Goal: Check status: Check status

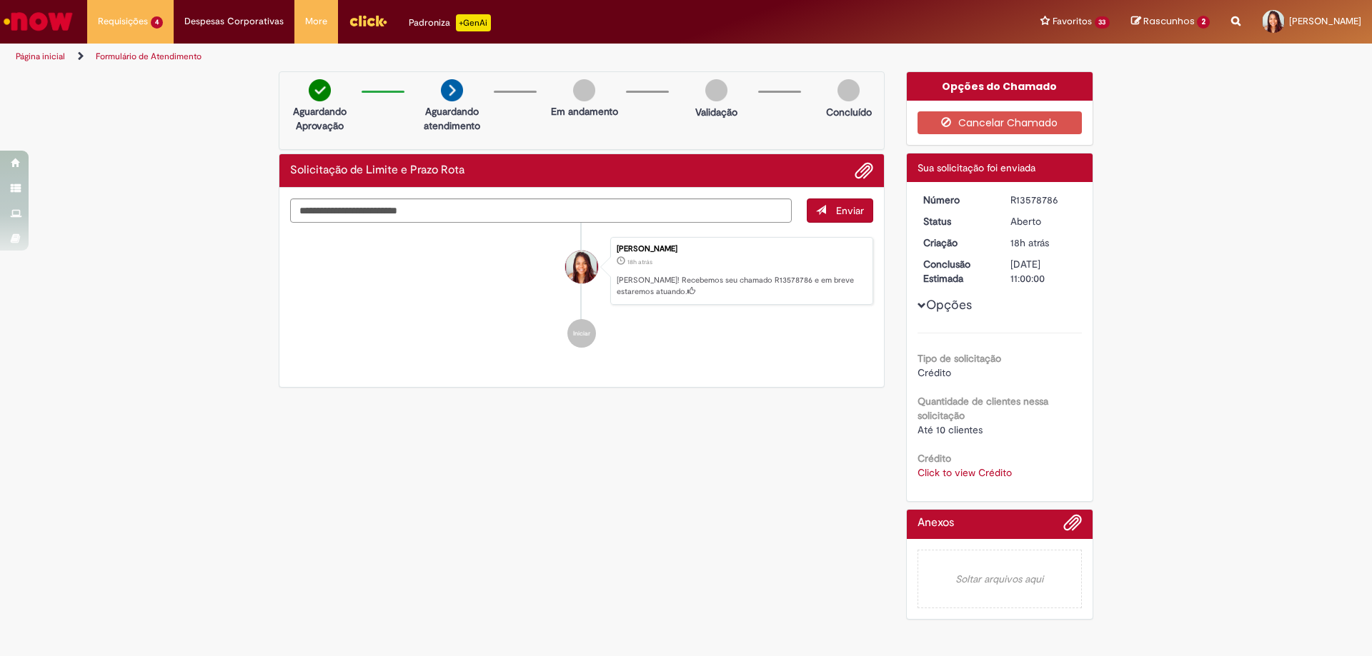
click at [257, 424] on div "Verificar Código de Barras Aguardando Aprovação Aguardando atendimento Em andam…" at bounding box center [686, 349] width 1372 height 556
click at [969, 468] on link "Click to view Crédito" at bounding box center [964, 472] width 94 height 13
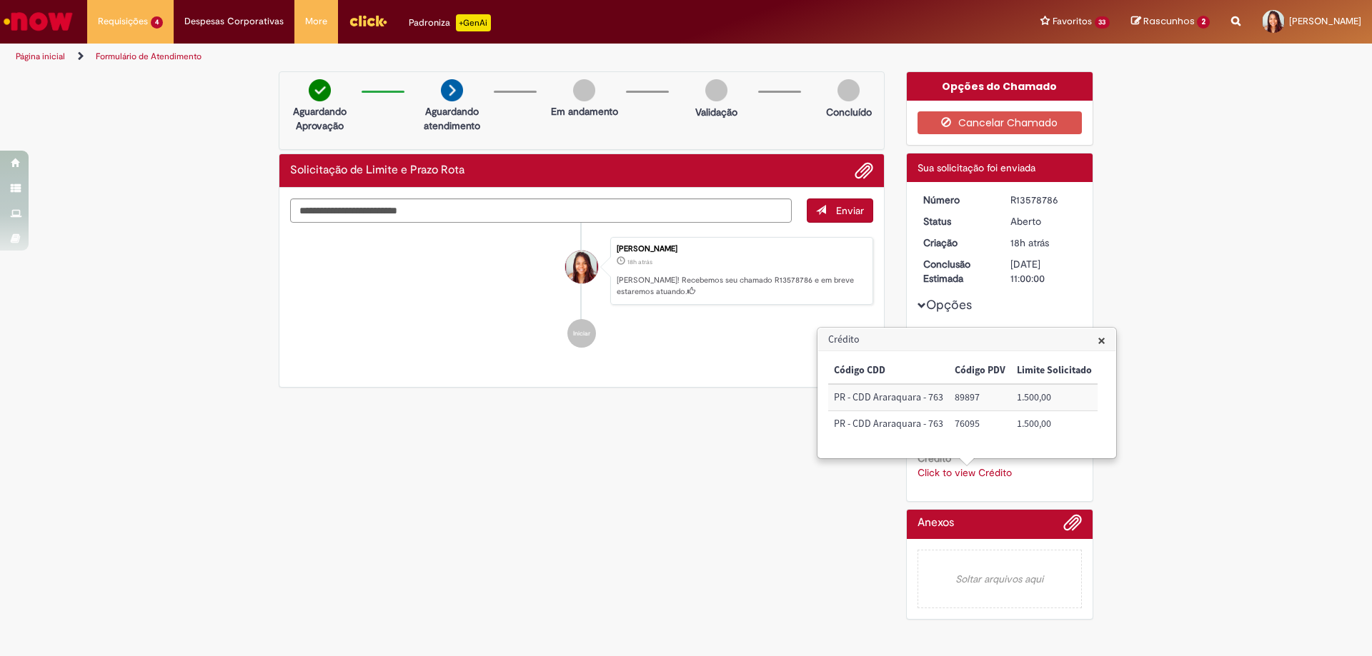
click at [524, 484] on div "Verificar Código de Barras Aguardando Aprovação Aguardando atendimento Em andam…" at bounding box center [686, 349] width 836 height 556
click at [101, 26] on li "Requisições 4 Exibir Todas as Solicitações Solicitação de Limite e Prazo Rota 1…" at bounding box center [130, 21] width 86 height 43
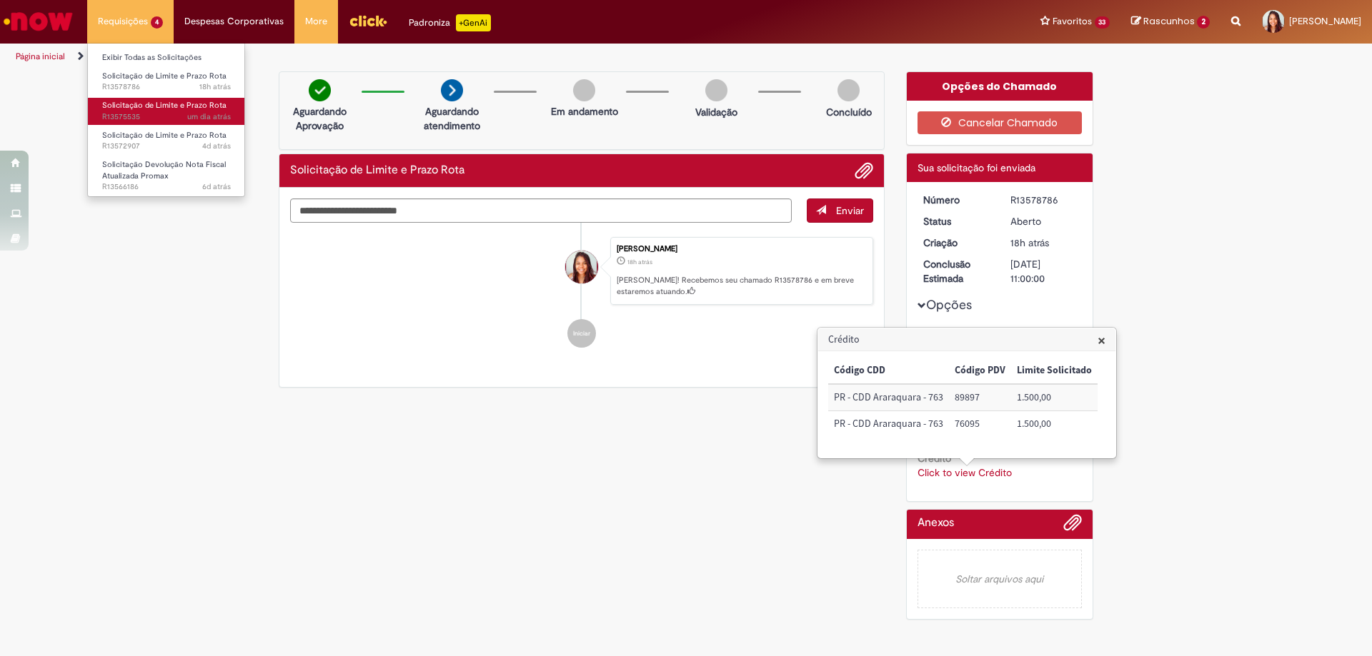
click at [138, 108] on span "Solicitação de Limite e Prazo Rota" at bounding box center [164, 105] width 124 height 11
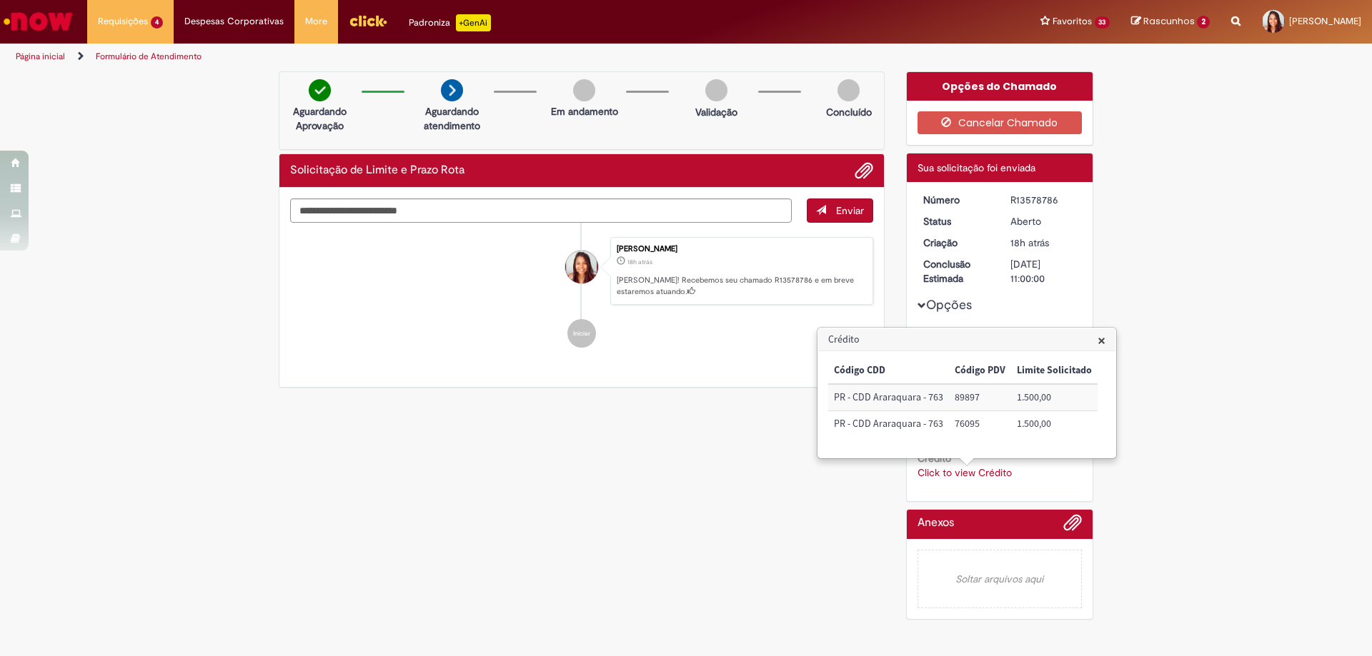
click at [1100, 341] on span "×" at bounding box center [1101, 340] width 8 height 19
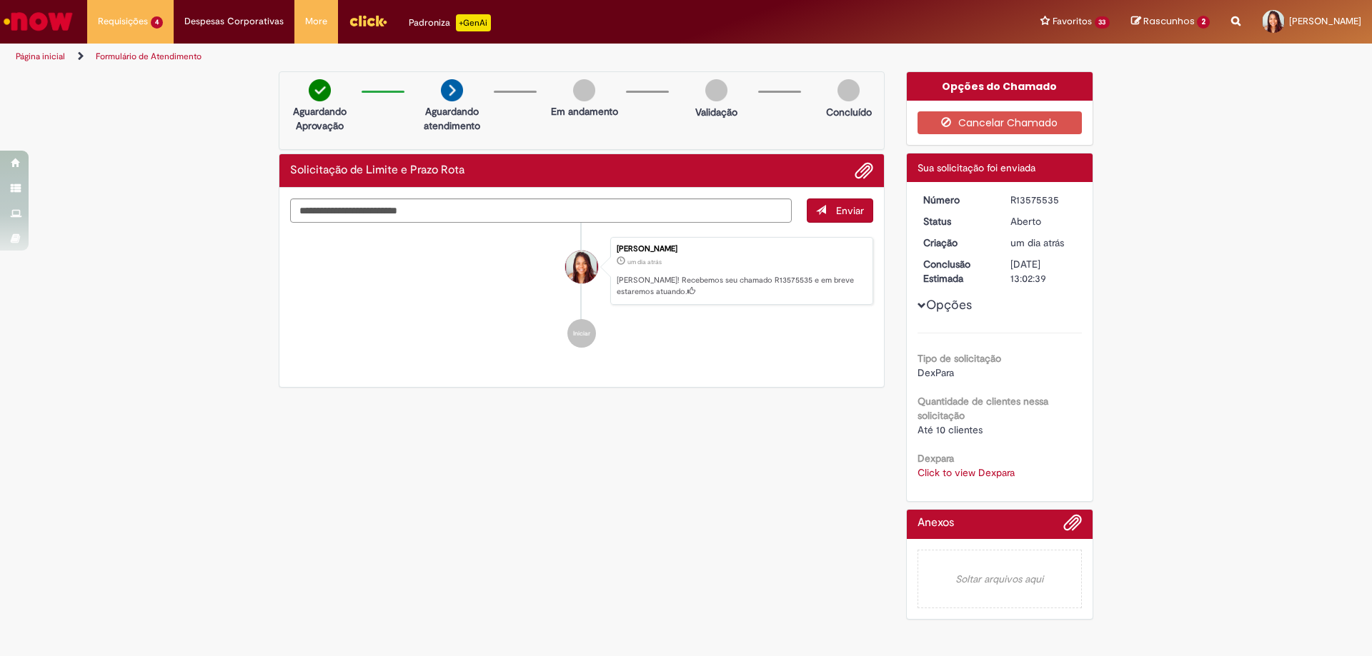
click at [972, 466] on link "Click to view Dexpara" at bounding box center [965, 472] width 97 height 13
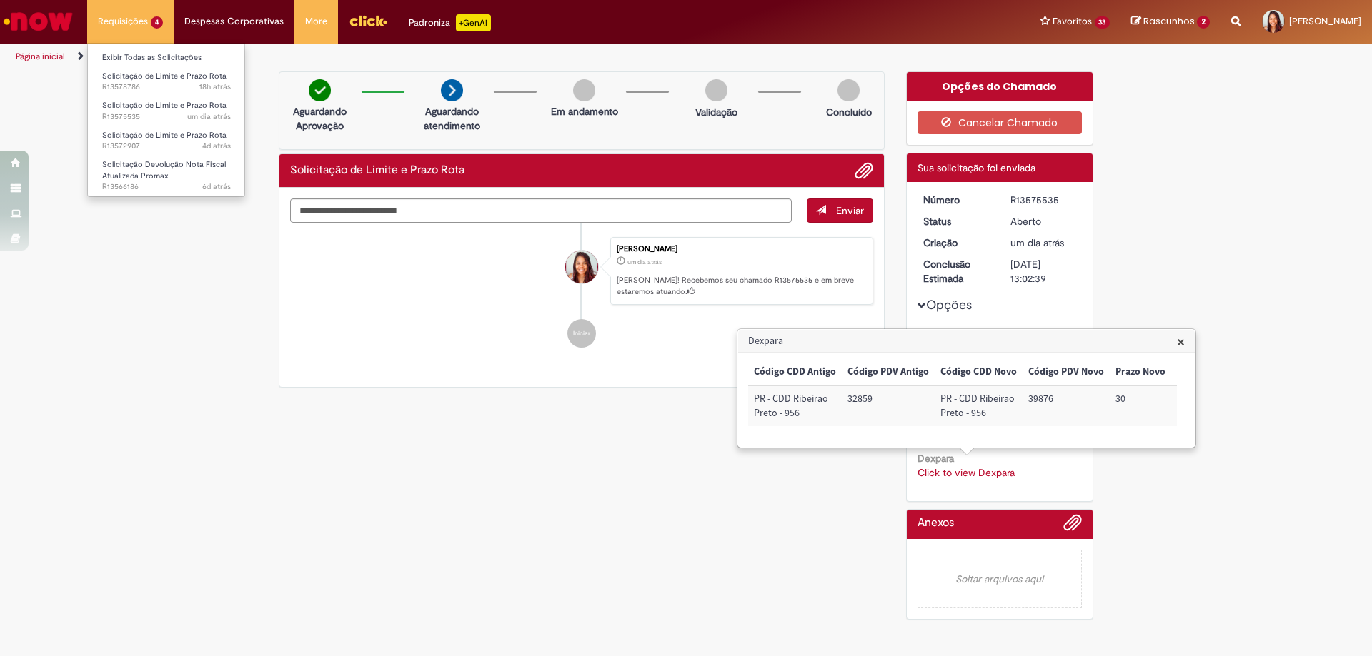
click at [104, 26] on li "Requisições 4 Exibir Todas as Solicitações Solicitação de Limite e Prazo Rota 1…" at bounding box center [130, 21] width 86 height 43
click at [124, 134] on span "Solicitação de Limite e Prazo Rota" at bounding box center [164, 135] width 124 height 11
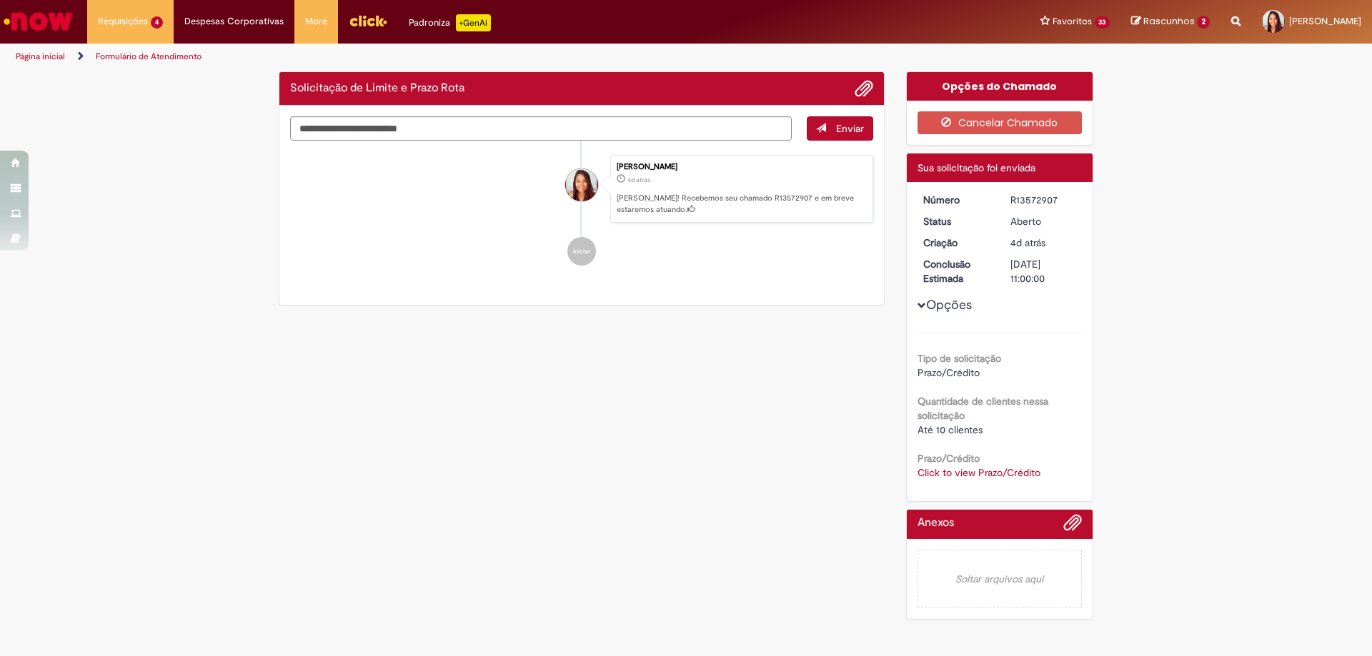
click at [984, 474] on link "Click to view Prazo/Crédito" at bounding box center [978, 472] width 123 height 13
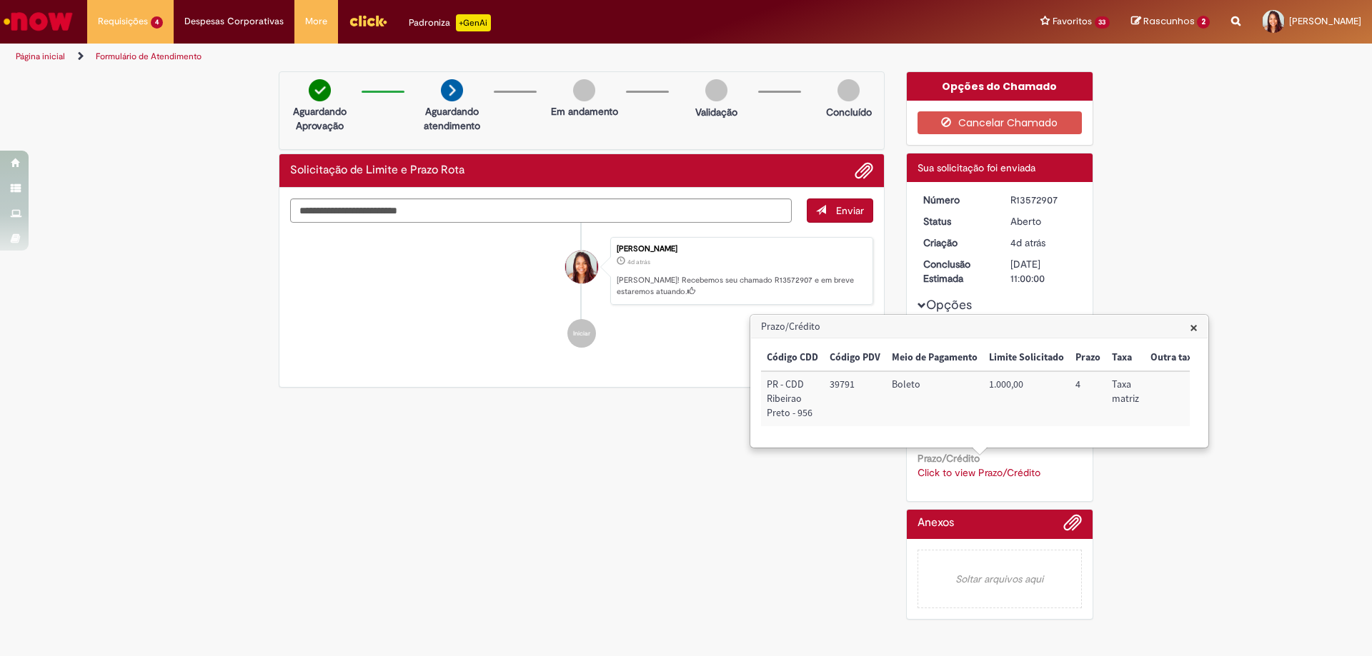
click at [714, 553] on div "Verificar Código de Barras Aguardando Aprovação Aguardando atendimento Em andam…" at bounding box center [686, 349] width 836 height 556
